Goal: Navigation & Orientation: Find specific page/section

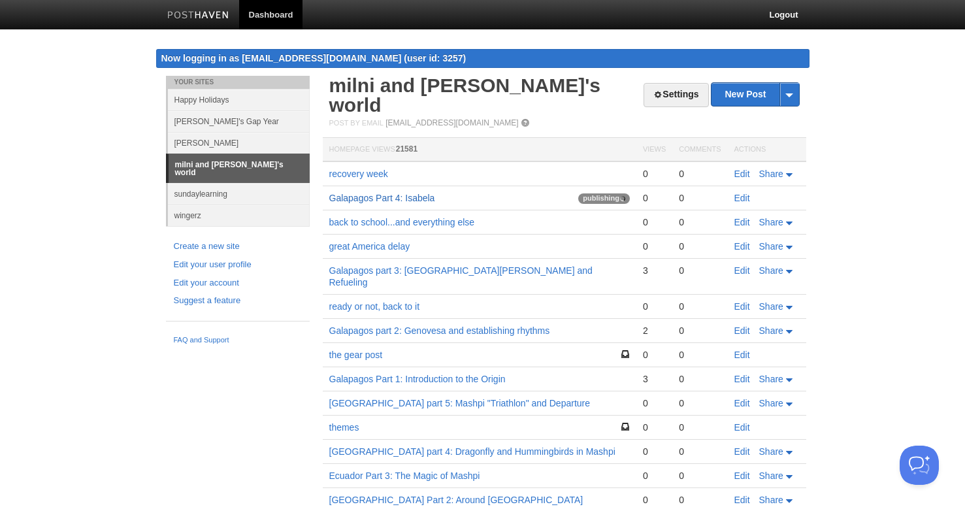
click at [412, 193] on link "Galapagos Part 4: Isabela" at bounding box center [382, 198] width 106 height 10
click at [359, 169] on link "recovery week" at bounding box center [358, 174] width 59 height 10
